Goal: Task Accomplishment & Management: Manage account settings

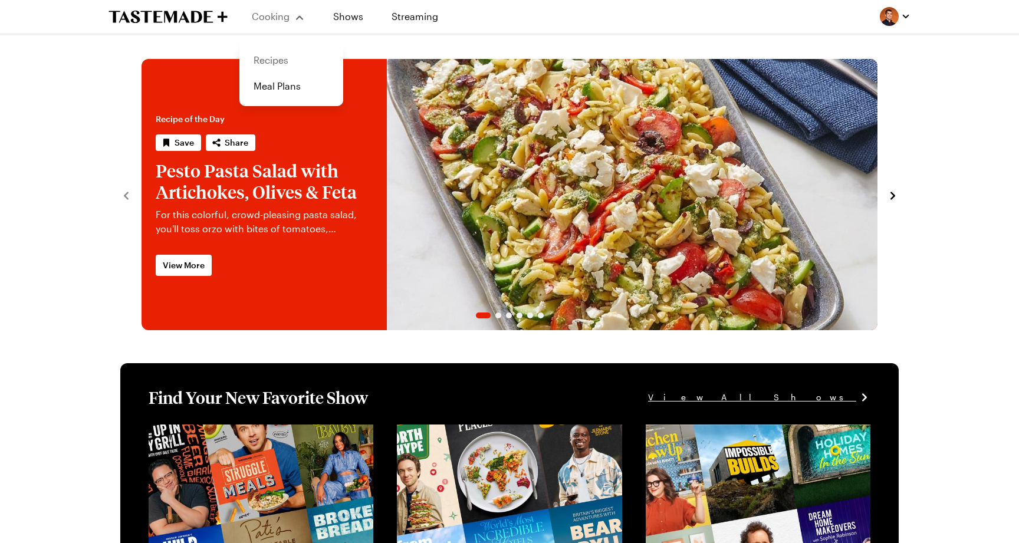
click at [284, 56] on link "Recipes" at bounding box center [291, 60] width 90 height 26
click at [898, 25] on div at bounding box center [894, 16] width 31 height 19
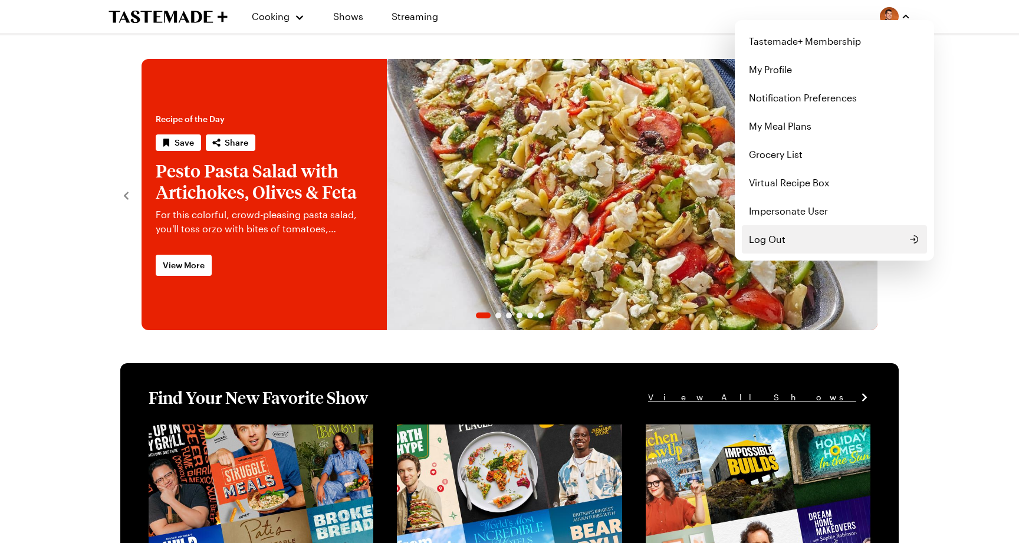
click at [821, 248] on button "Log Out" at bounding box center [834, 239] width 185 height 28
